Goal: Find specific page/section: Find specific page/section

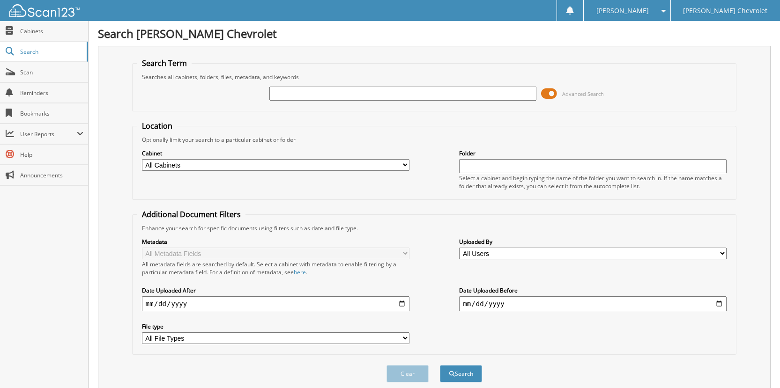
click at [338, 94] on input "text" at bounding box center [402, 94] width 267 height 14
type input "[PERSON_NAME]"
click at [459, 370] on button "Search" at bounding box center [461, 373] width 42 height 17
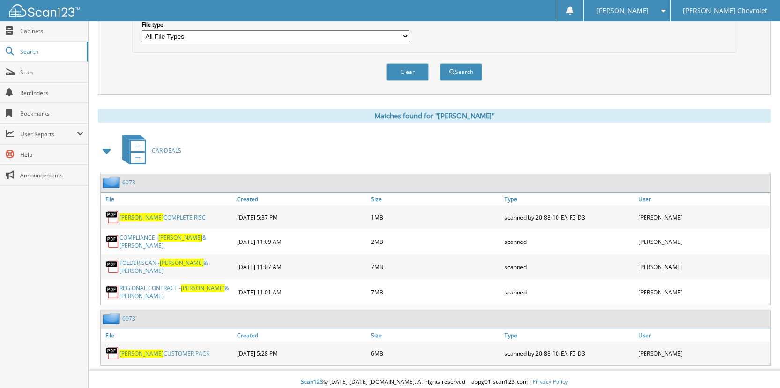
scroll to position [304, 0]
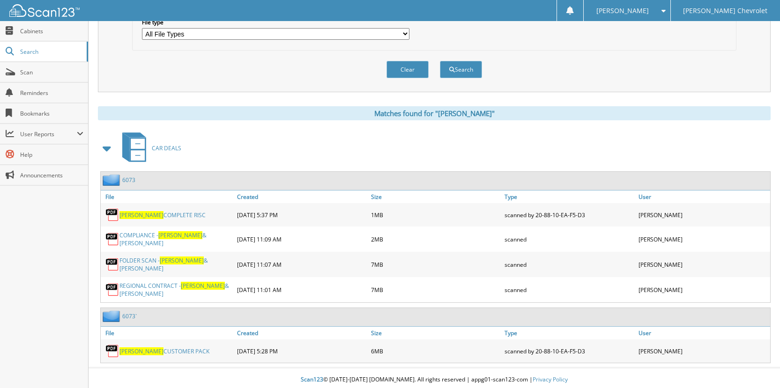
click at [130, 184] on link "6073" at bounding box center [128, 180] width 13 height 8
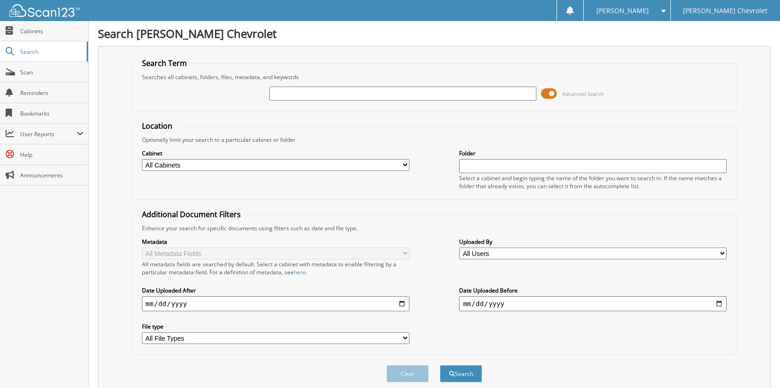
click at [308, 90] on input "text" at bounding box center [402, 94] width 267 height 14
type input "6703"
click at [460, 375] on button "Search" at bounding box center [461, 373] width 42 height 17
click at [36, 32] on span "Cabinets" at bounding box center [51, 31] width 63 height 8
click at [303, 88] on input "text" at bounding box center [402, 94] width 267 height 14
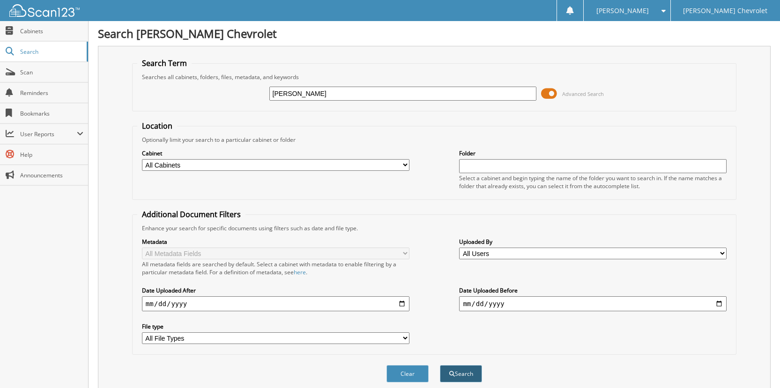
type input "MILLER"
click at [459, 371] on button "Search" at bounding box center [461, 373] width 42 height 17
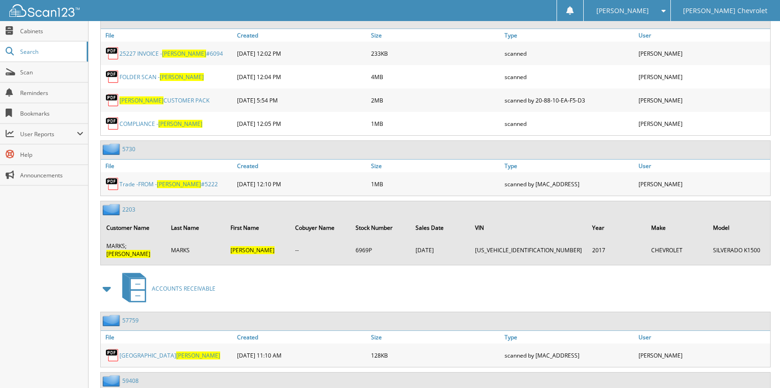
scroll to position [2529, 0]
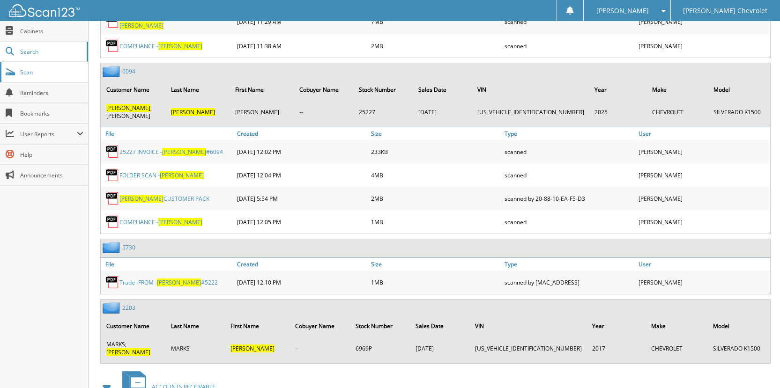
click at [22, 69] on span "Scan" at bounding box center [51, 72] width 63 height 8
